Goal: Task Accomplishment & Management: Complete application form

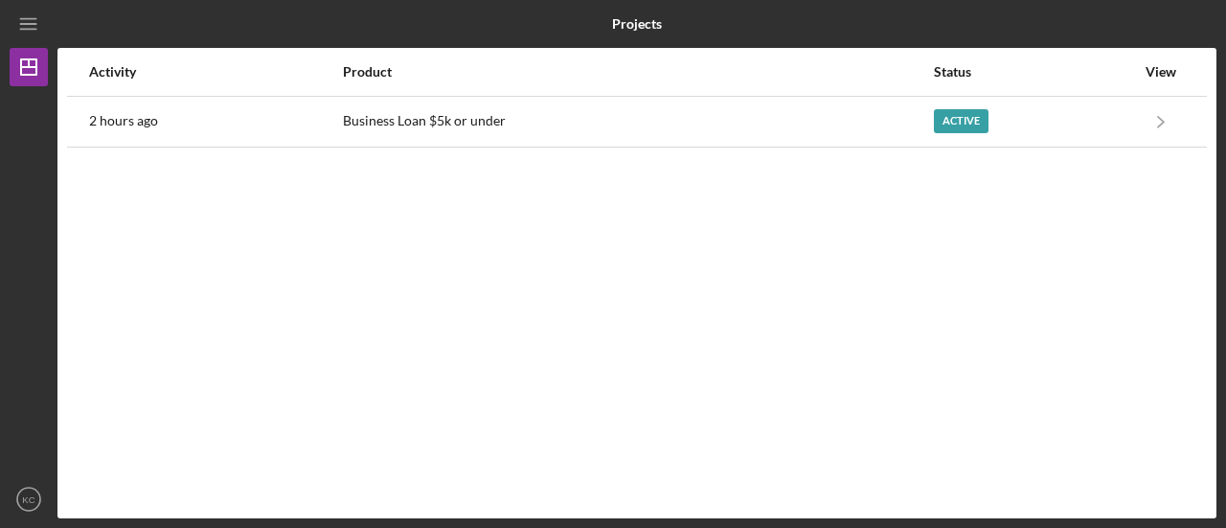
click at [678, 175] on div "Activity Product Status View 2 hours ago Business Loan $5k or under Active Icon…" at bounding box center [636, 283] width 1159 height 470
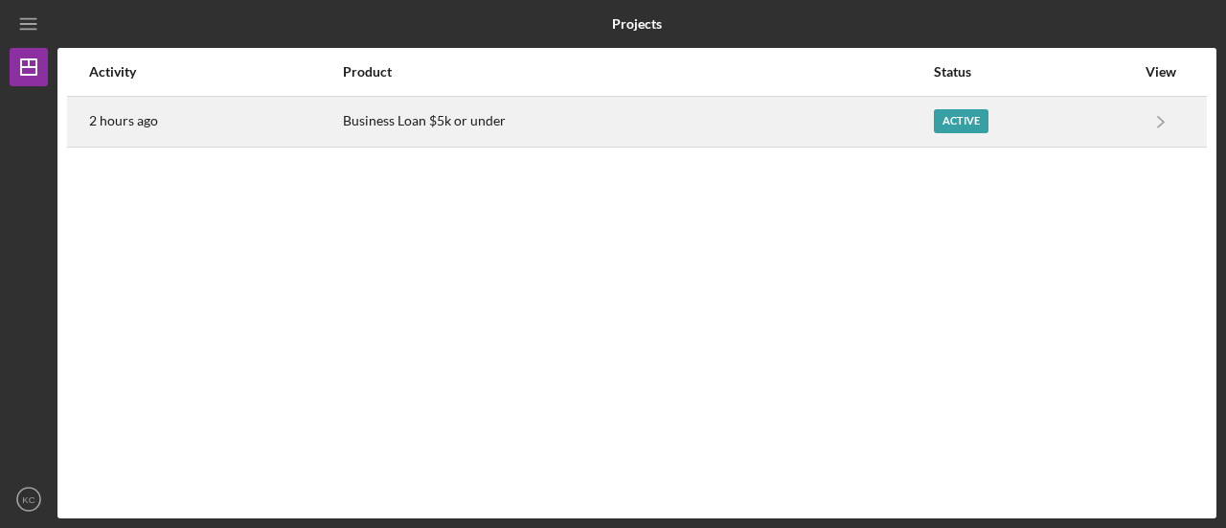
click at [669, 128] on div "Business Loan $5k or under" at bounding box center [637, 122] width 589 height 48
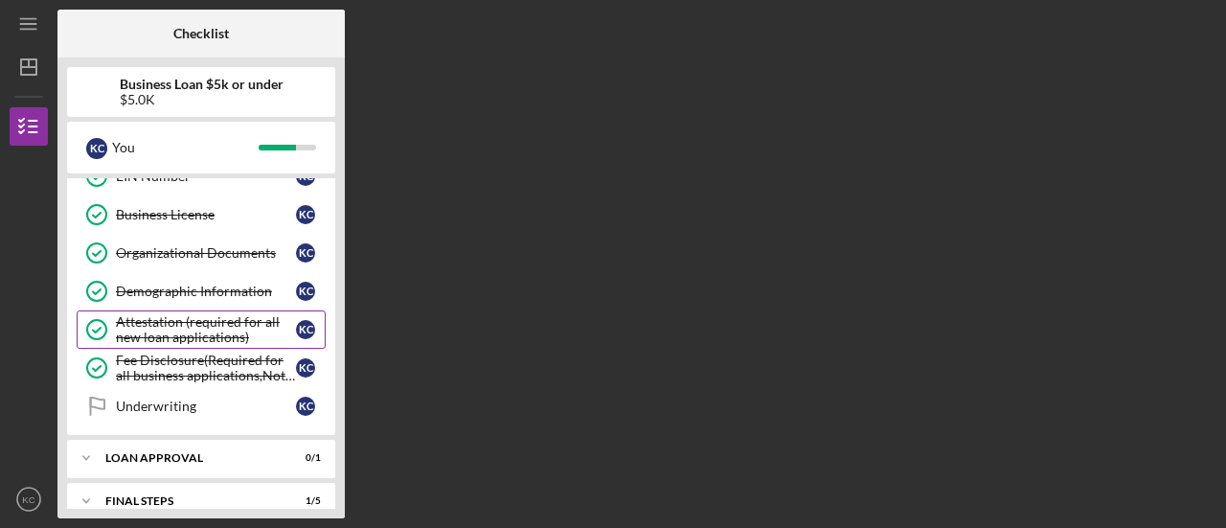
scroll to position [320, 0]
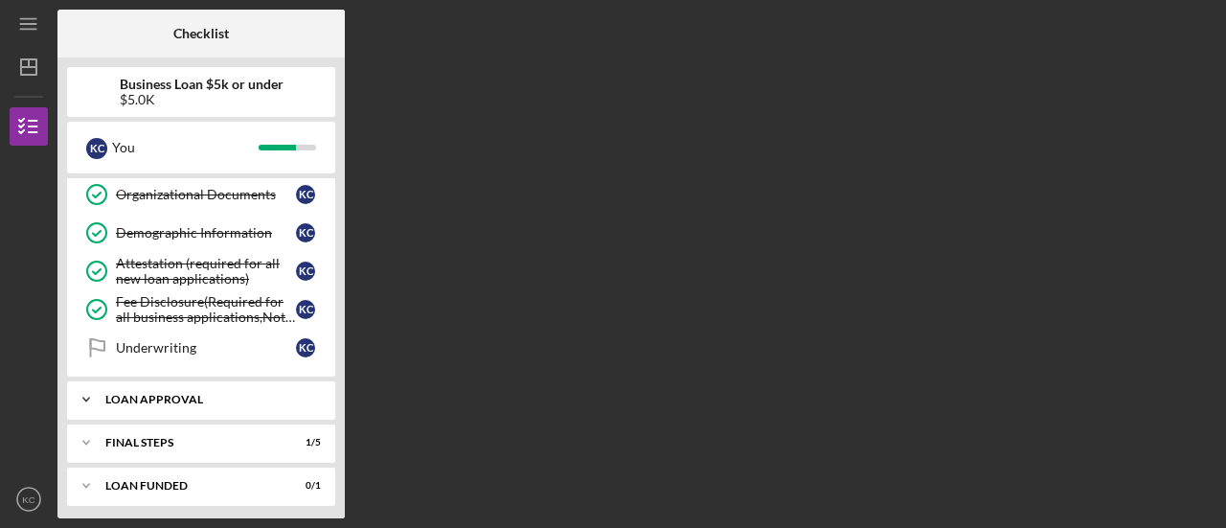
click at [186, 401] on div "Icon/Expander Loan Approval 0 / 1" at bounding box center [201, 399] width 268 height 38
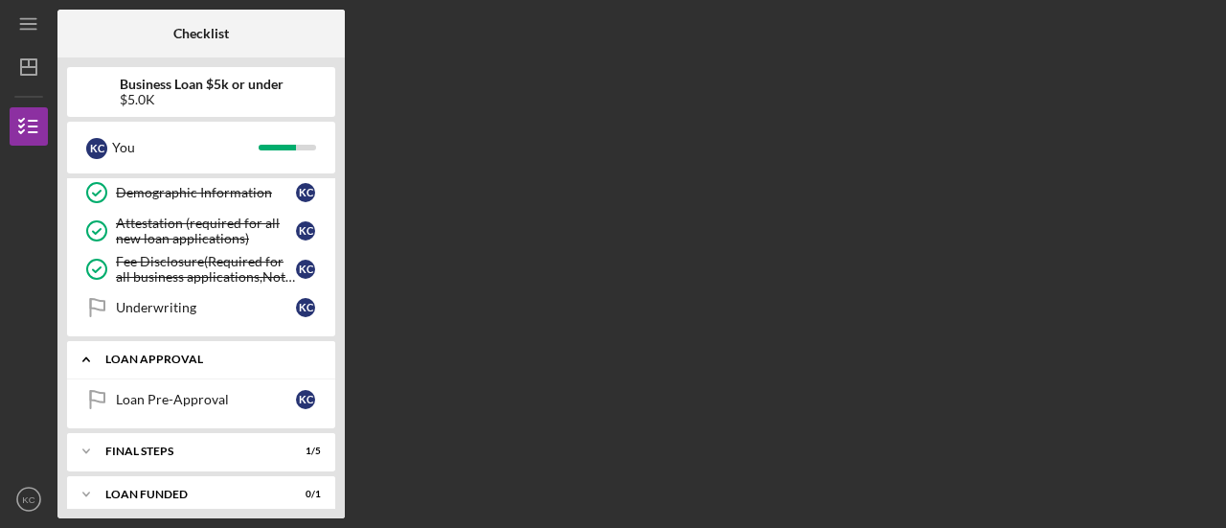
scroll to position [368, 0]
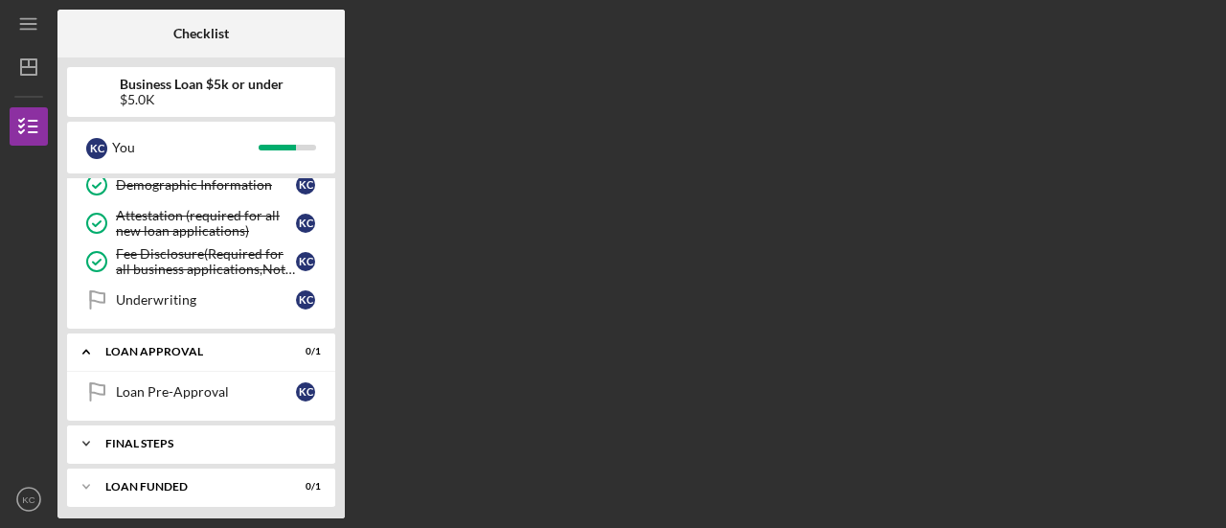
click at [193, 438] on div "Final Steps" at bounding box center [208, 443] width 206 height 11
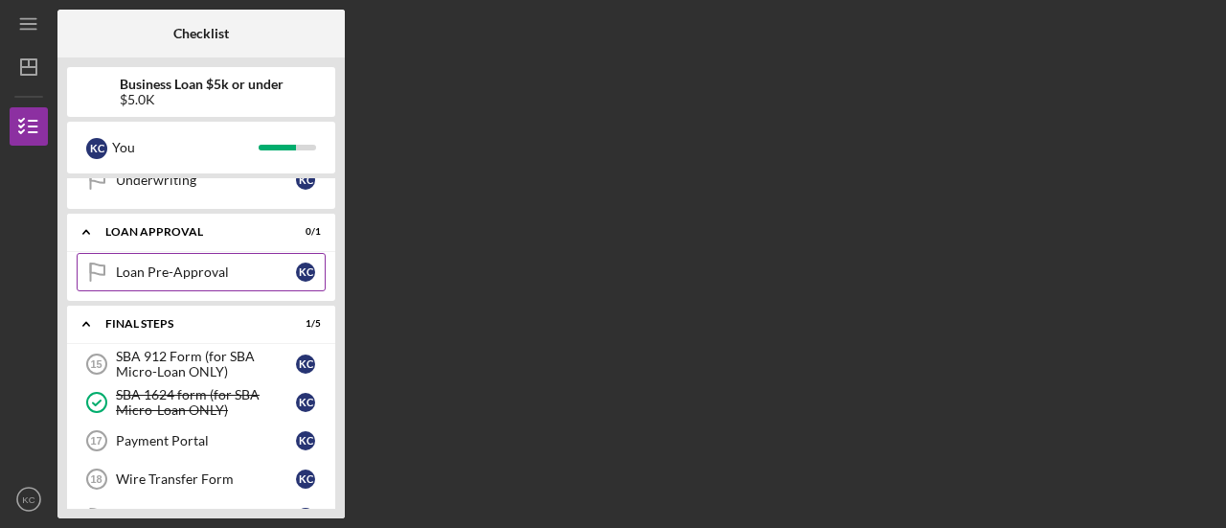
scroll to position [490, 0]
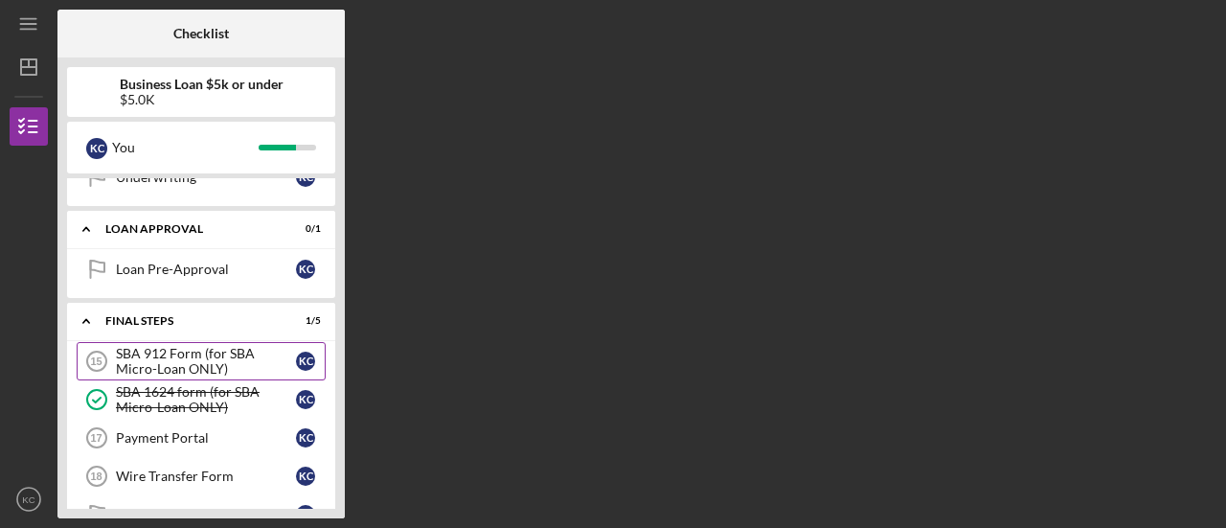
click at [195, 358] on div "SBA 912 Form (for SBA Micro-Loan ONLY)" at bounding box center [206, 361] width 180 height 31
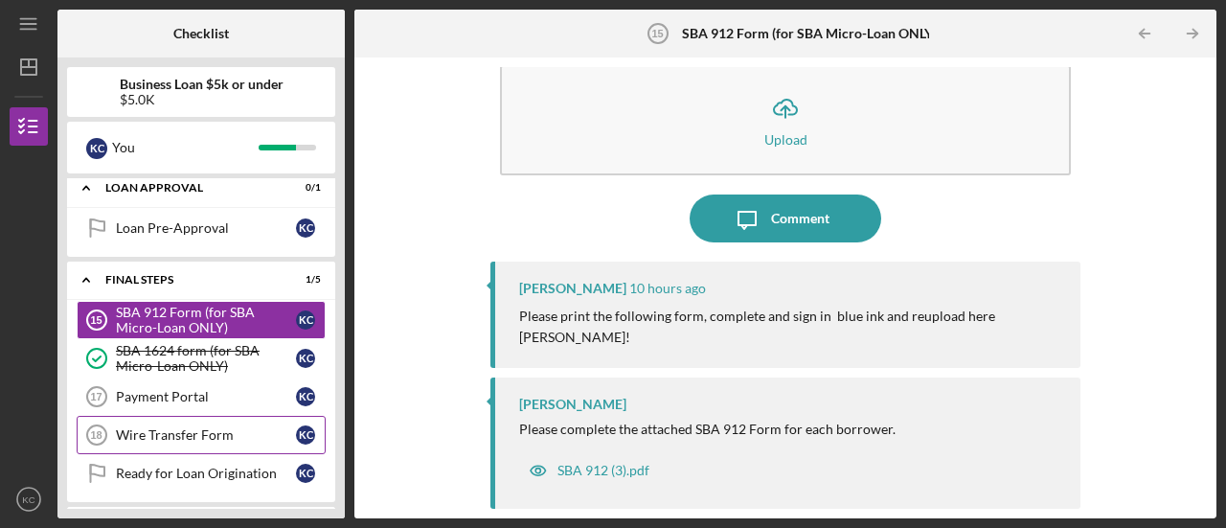
scroll to position [546, 0]
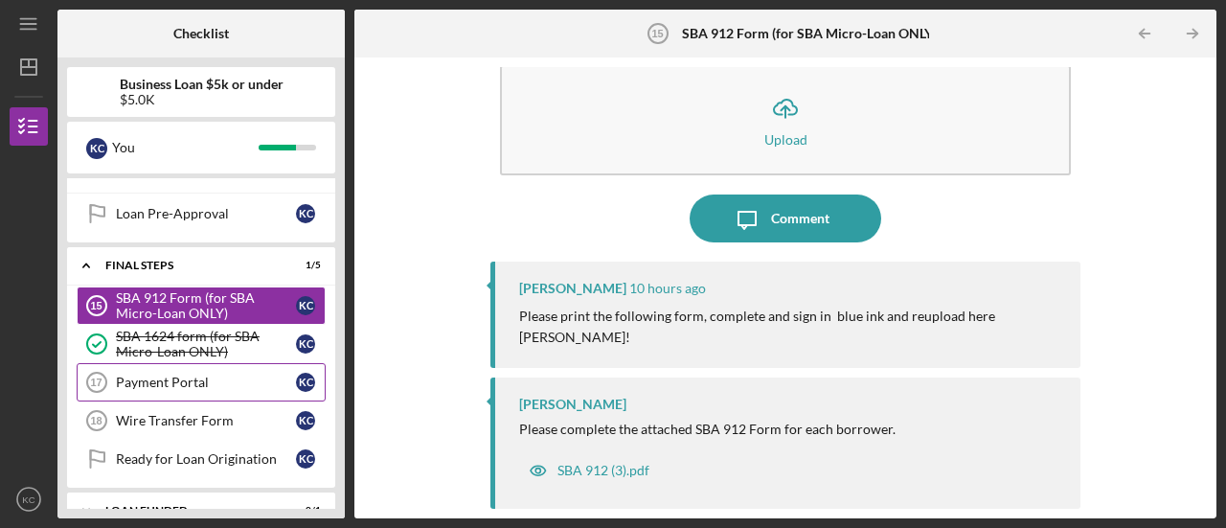
click at [168, 379] on div "Payment Portal" at bounding box center [206, 382] width 180 height 15
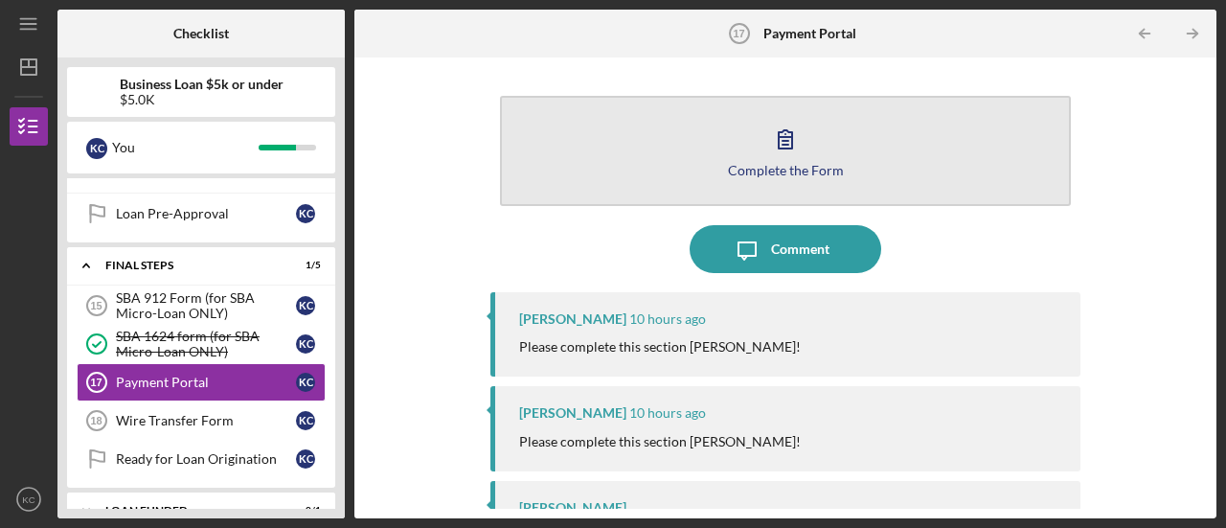
click at [607, 141] on button "Complete the Form Form" at bounding box center [785, 151] width 571 height 110
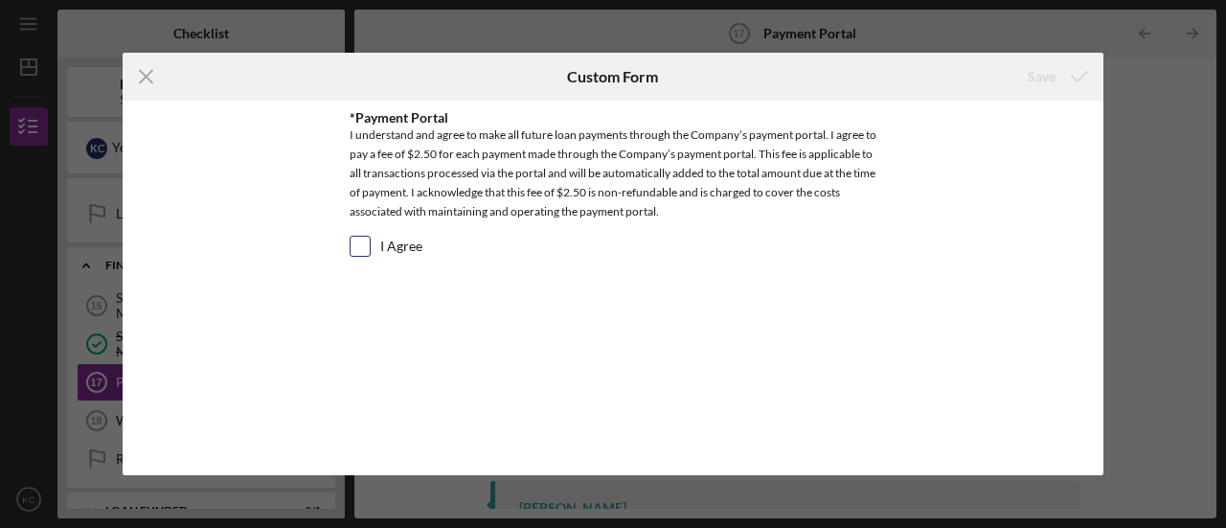
click at [360, 240] on input "I Agree" at bounding box center [360, 246] width 19 height 19
checkbox input "true"
click at [1060, 91] on icon "submit" at bounding box center [1080, 77] width 48 height 48
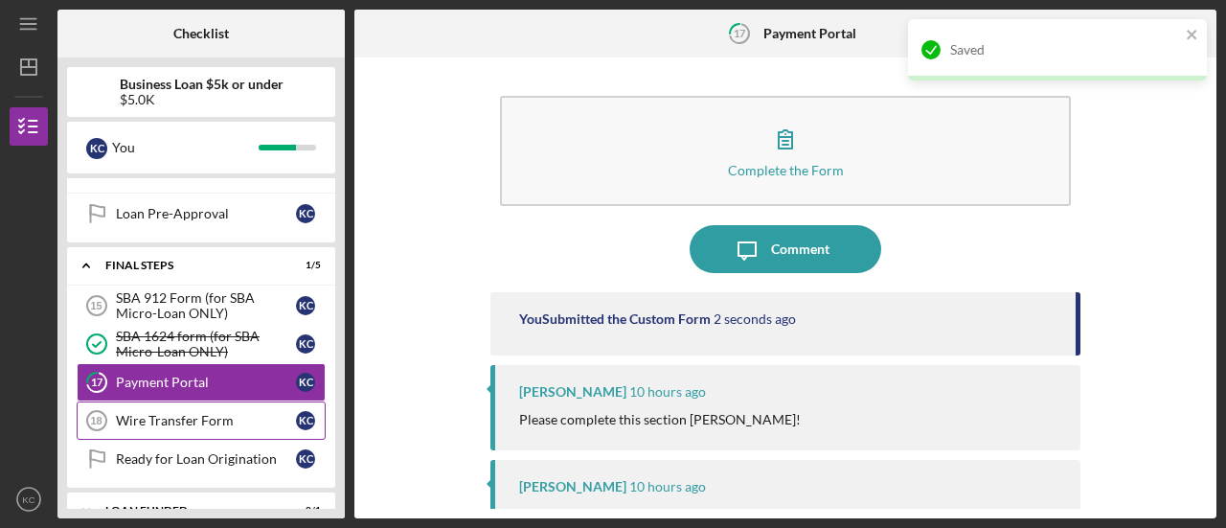
click at [134, 420] on link "Wire Transfer Form 18 Wire Transfer Form K C" at bounding box center [201, 420] width 249 height 38
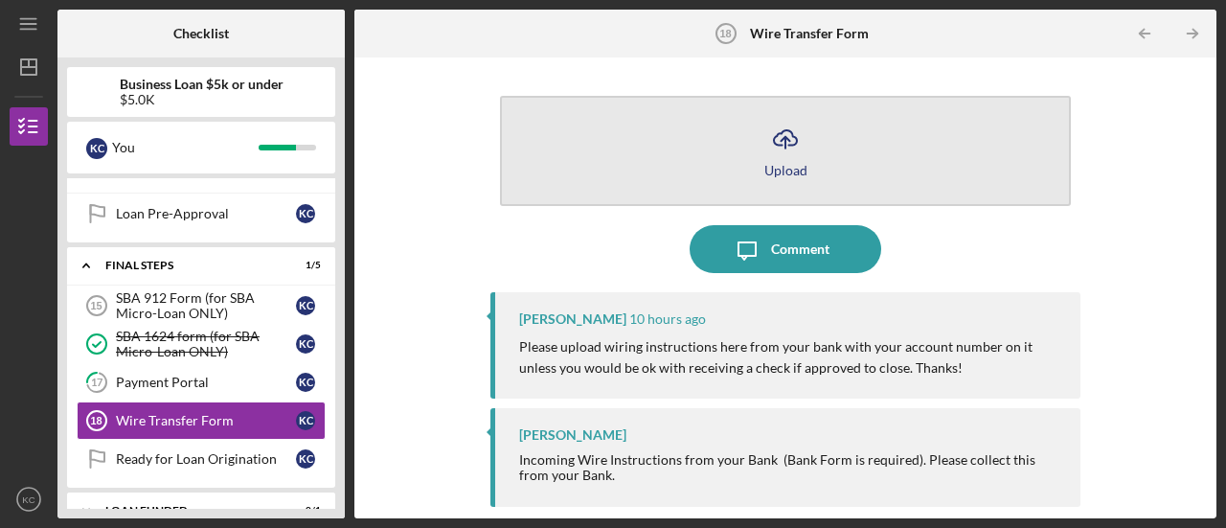
click at [725, 154] on button "Icon/Upload Upload" at bounding box center [785, 151] width 571 height 110
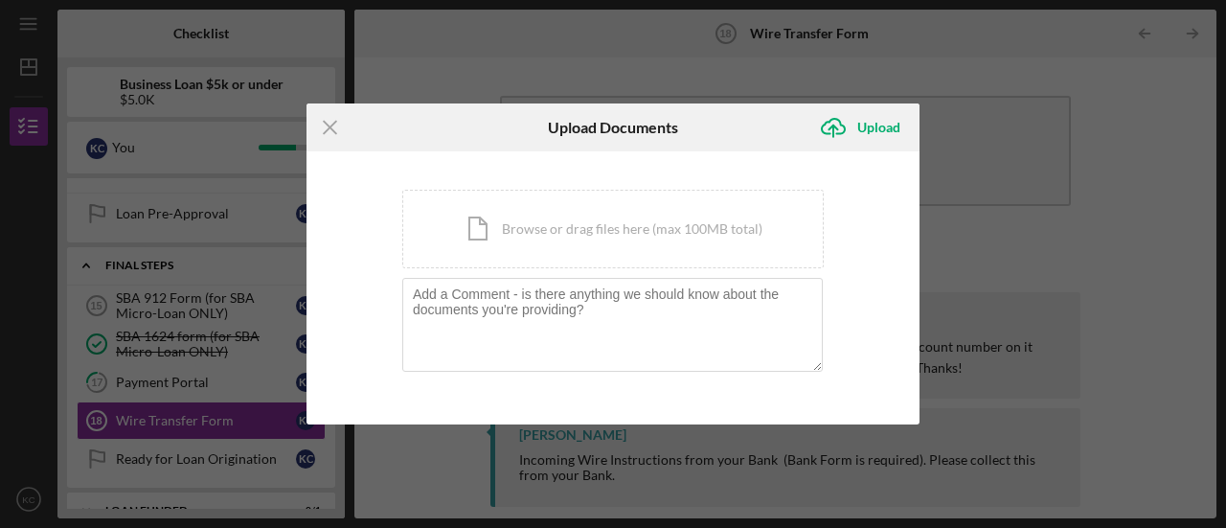
click at [318, 129] on icon "Icon/Menu Close" at bounding box center [331, 127] width 48 height 48
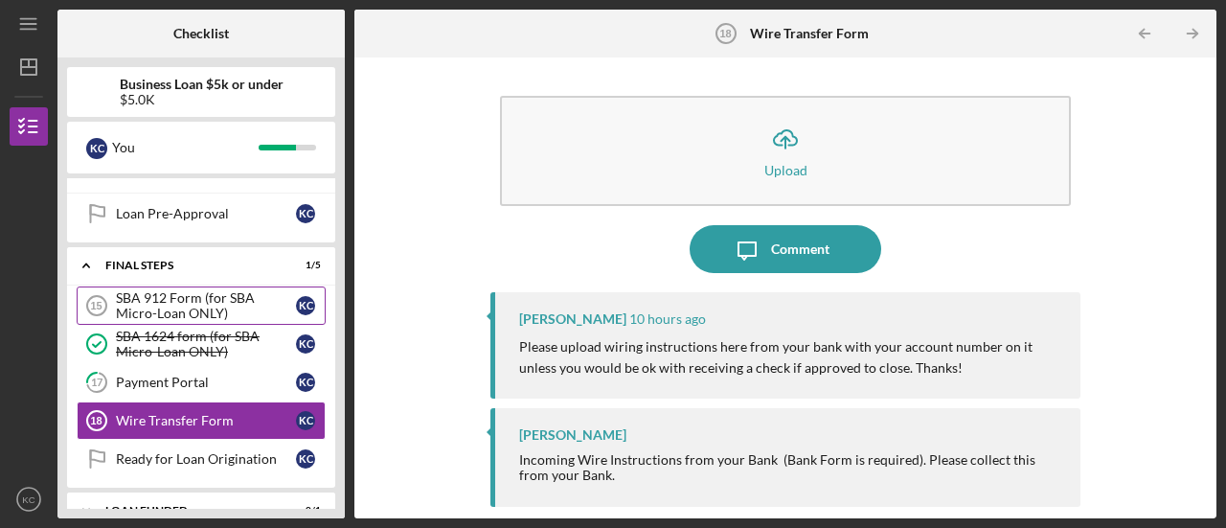
click at [178, 290] on div "SBA 912 Form (for SBA Micro-Loan ONLY)" at bounding box center [206, 305] width 180 height 31
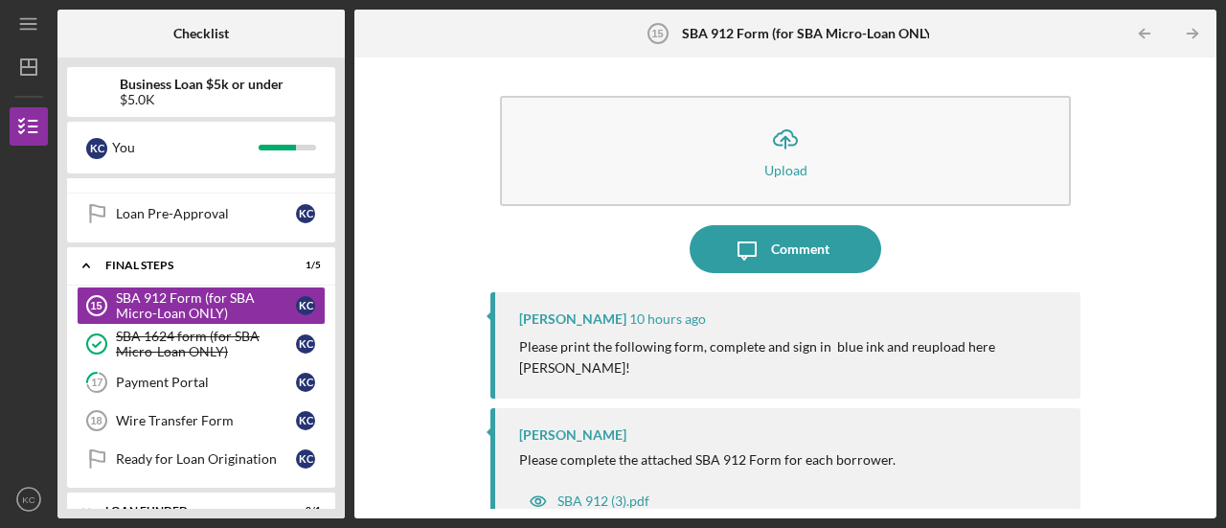
scroll to position [31, 0]
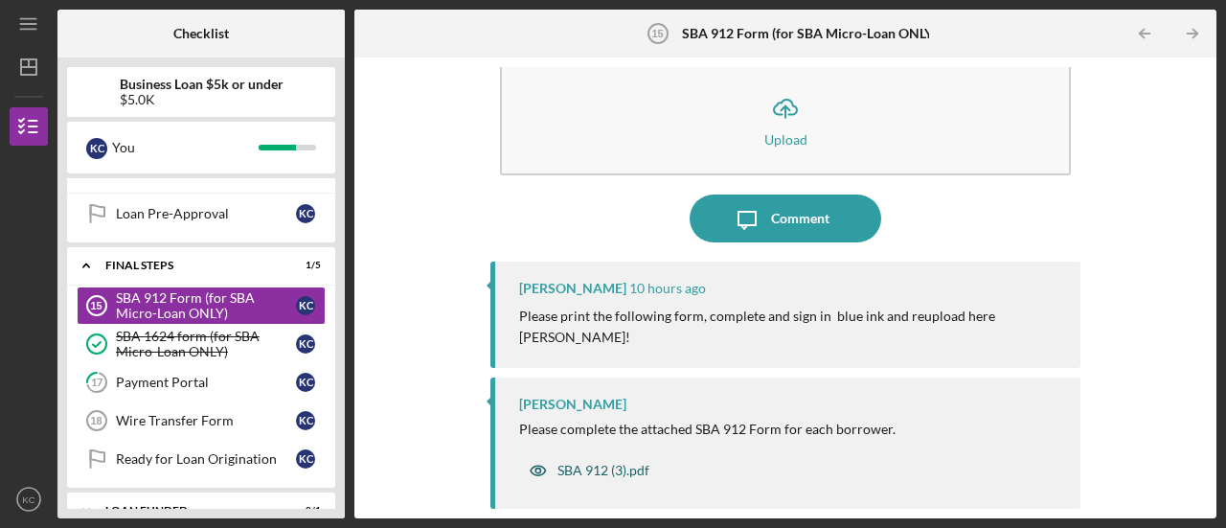
click at [565, 460] on div "SBA 912 (3).pdf" at bounding box center [589, 470] width 140 height 38
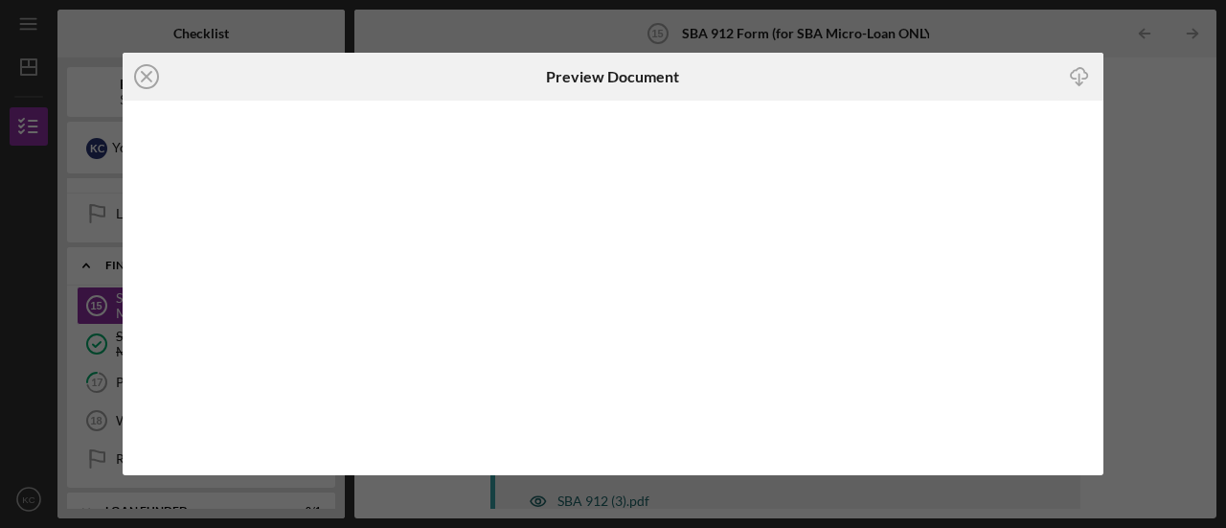
scroll to position [11, 0]
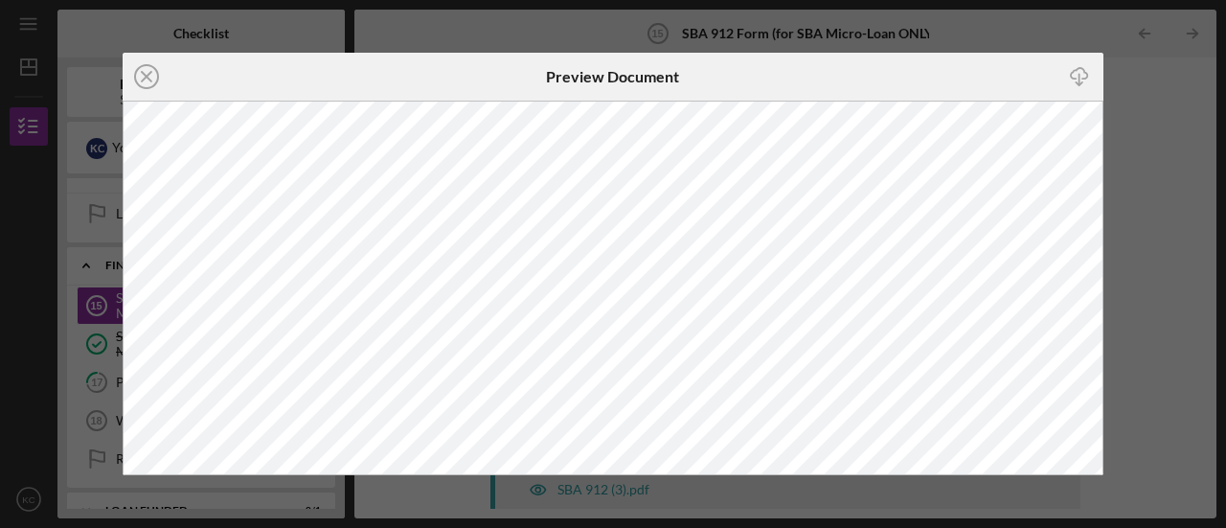
click at [1163, 87] on div "Icon/Close Preview Document Icon/Download" at bounding box center [613, 264] width 1226 height 528
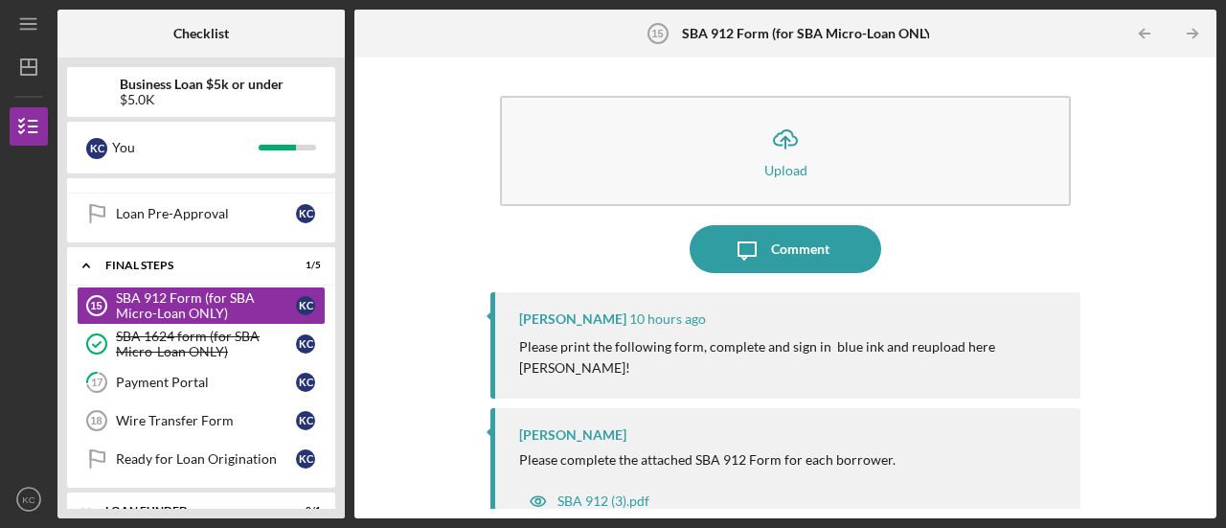
scroll to position [31, 0]
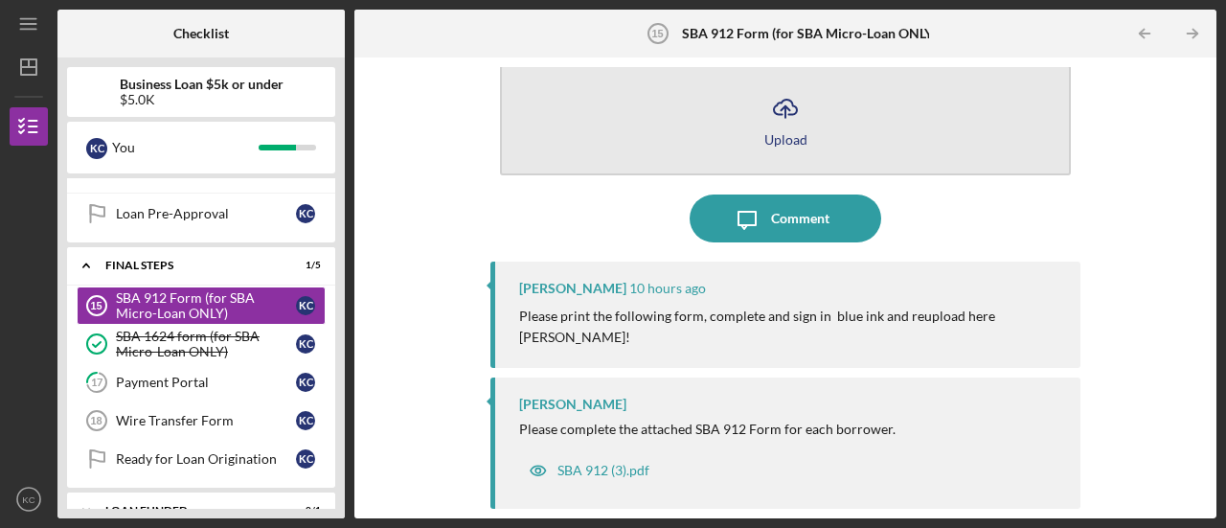
click at [742, 120] on button "Icon/Upload Upload" at bounding box center [785, 120] width 571 height 110
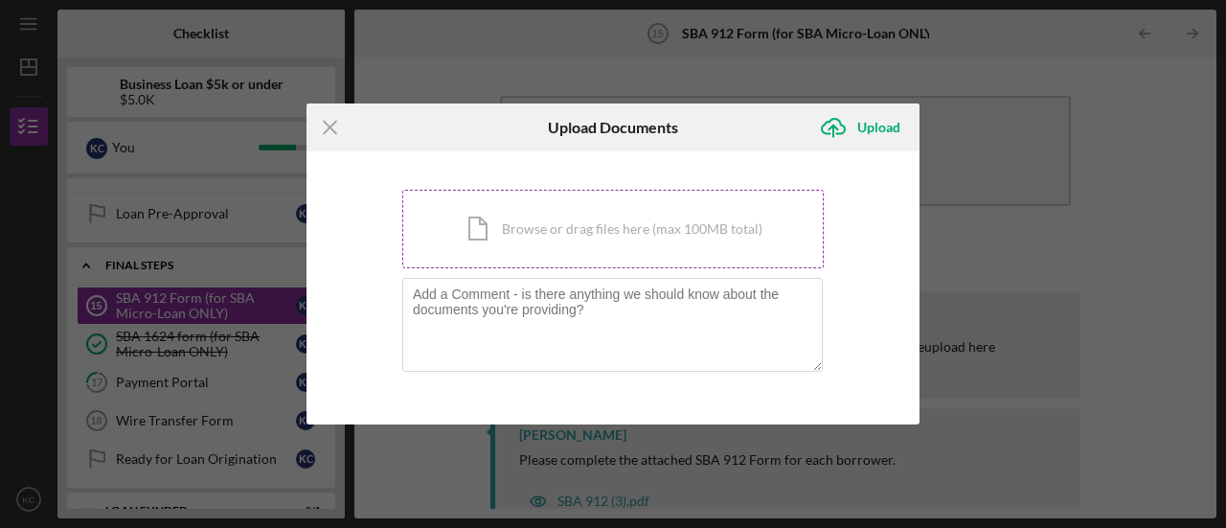
click at [606, 221] on div "Icon/Document Browse or drag files here (max 100MB total) Tap to choose files o…" at bounding box center [612, 229] width 421 height 79
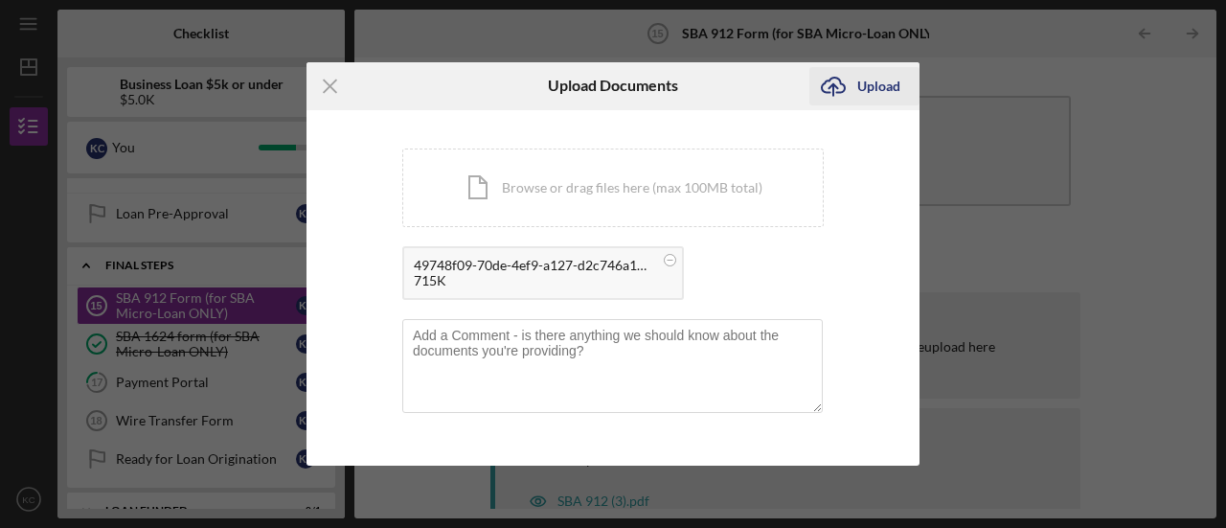
click at [879, 93] on div "Upload" at bounding box center [878, 86] width 43 height 38
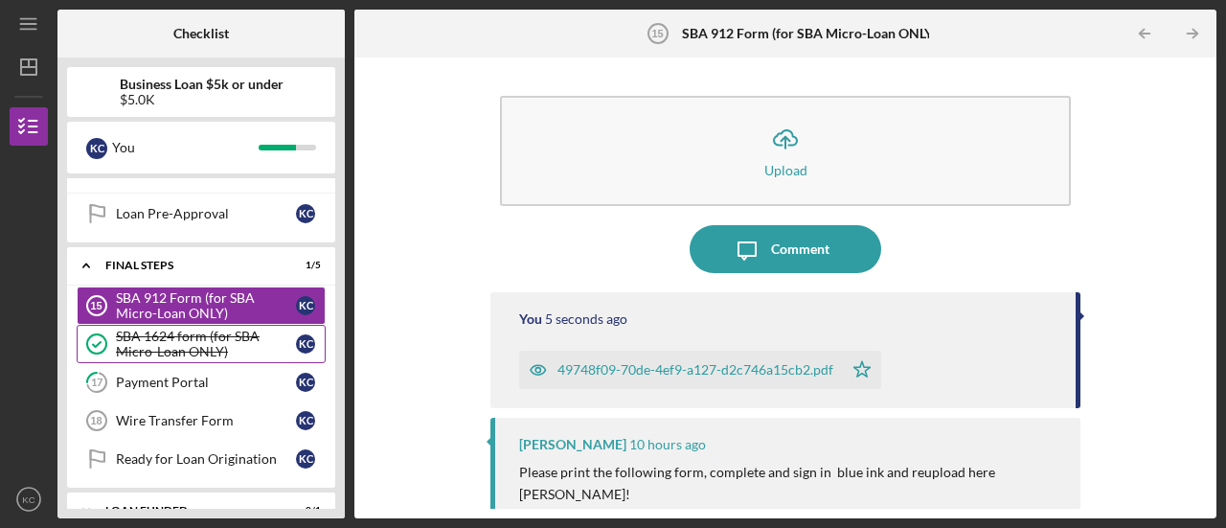
scroll to position [566, 0]
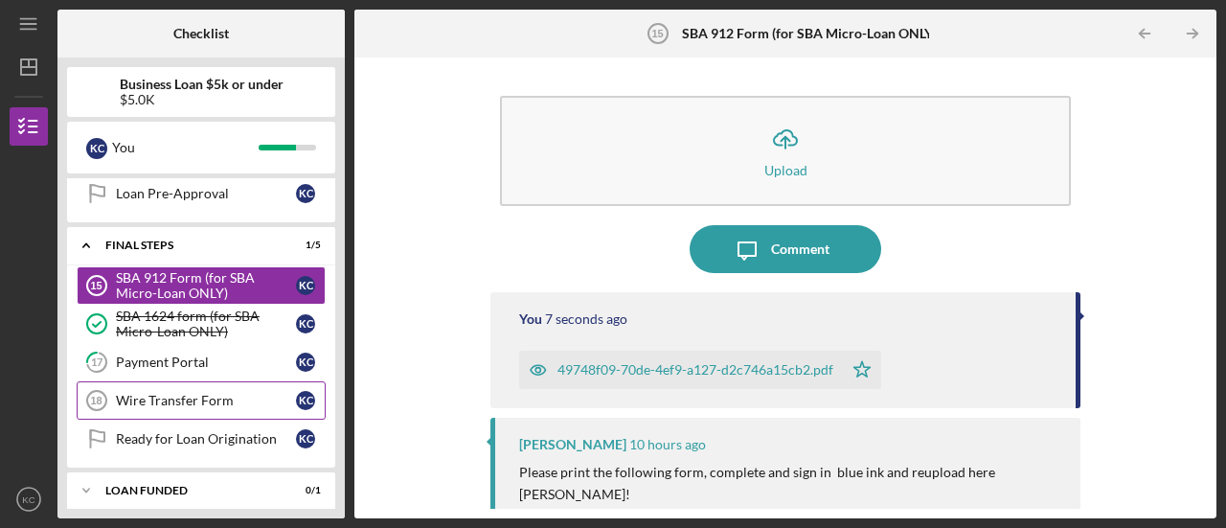
click at [155, 393] on div "Wire Transfer Form" at bounding box center [206, 400] width 180 height 15
